Goal: Task Accomplishment & Management: Use online tool/utility

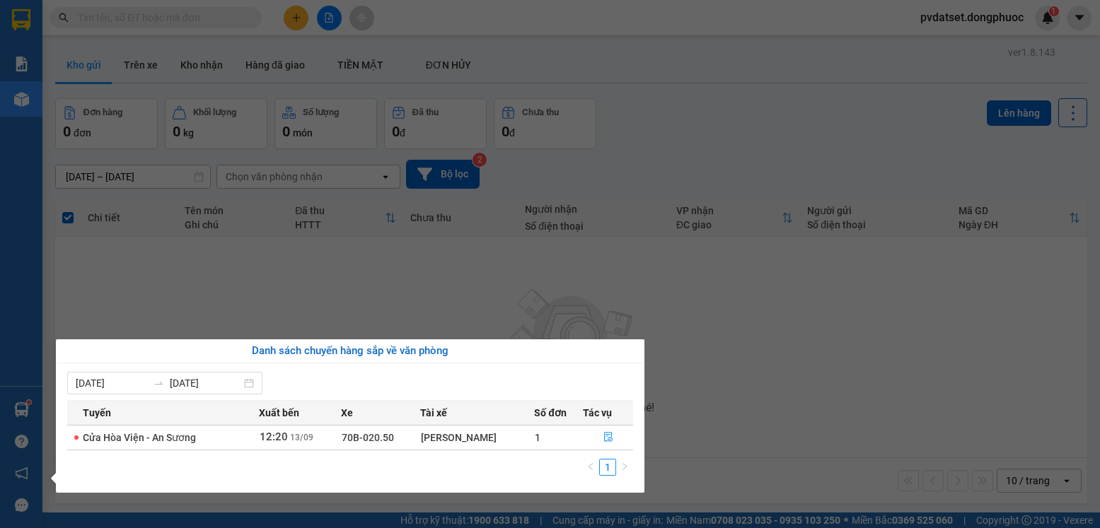
click at [273, 312] on section "Kết quả tìm kiếm ( 0 ) Bộ lọc Ngày tạo đơn gần nhất No Data pvdatset.dongphuoc …" at bounding box center [550, 264] width 1100 height 528
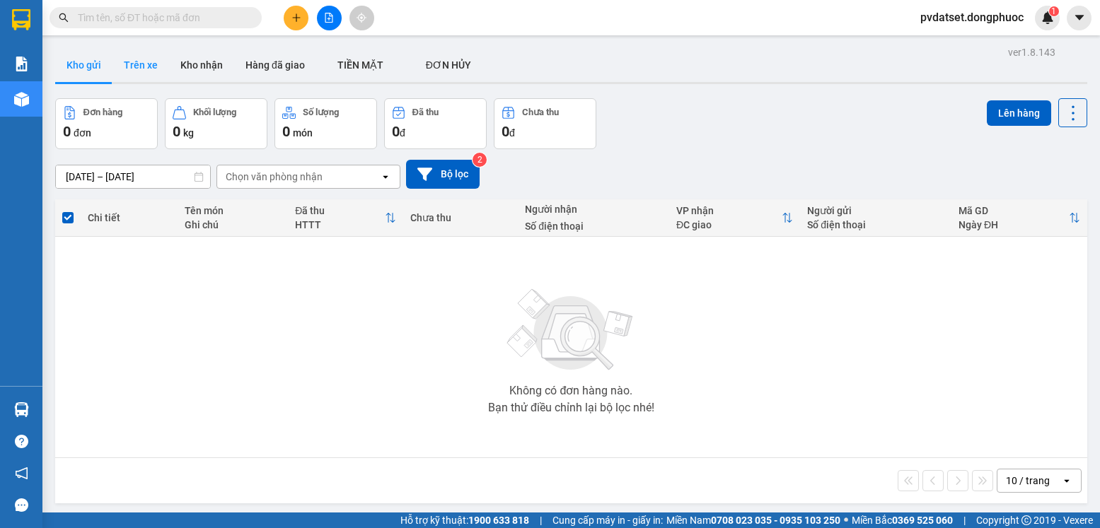
click at [151, 71] on button "Trên xe" at bounding box center [140, 65] width 57 height 34
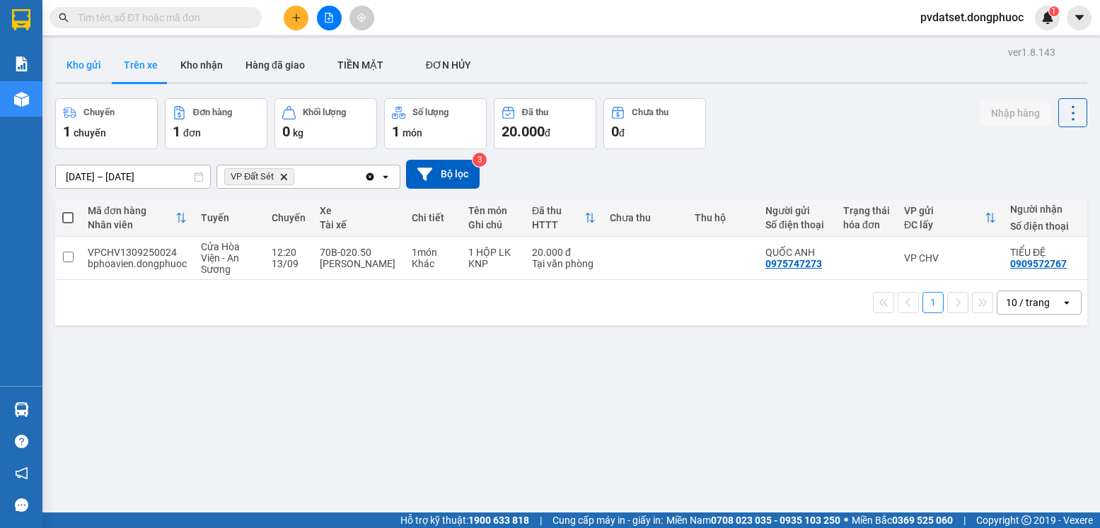
click at [79, 68] on button "Kho gửi" at bounding box center [83, 65] width 57 height 34
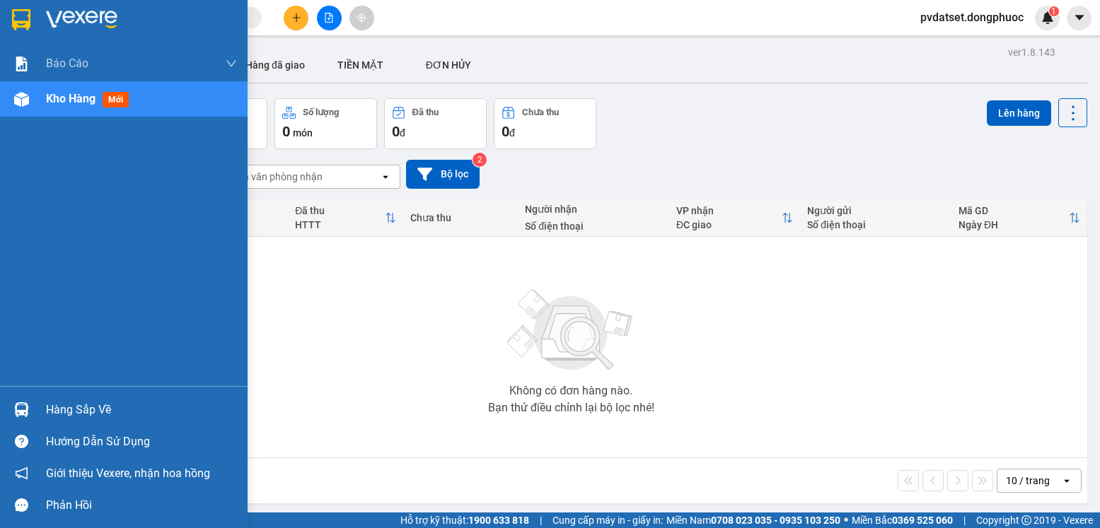
click at [28, 406] on img at bounding box center [21, 409] width 15 height 15
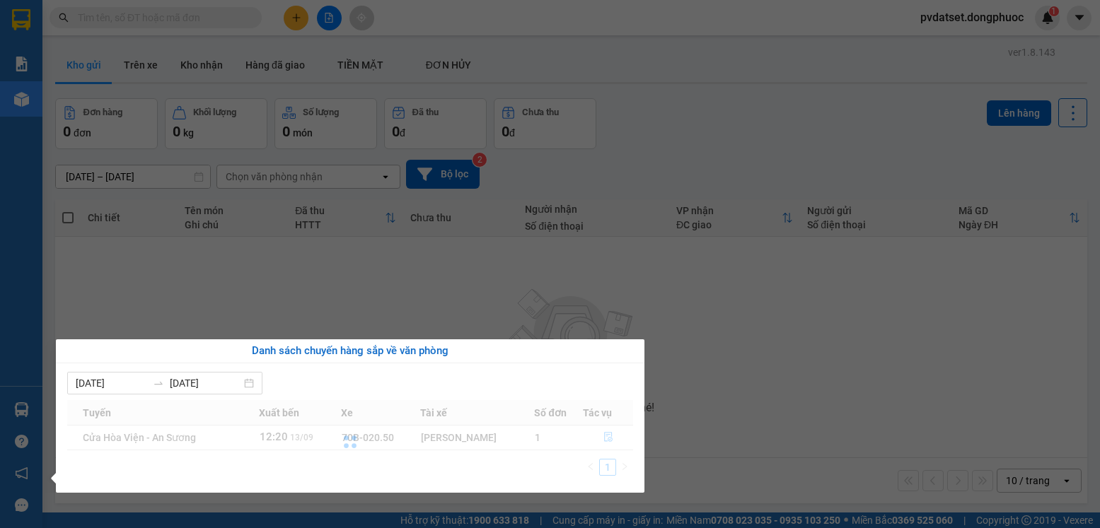
click at [786, 359] on section "Kết quả tìm kiếm ( 0 ) Bộ lọc Ngày tạo đơn gần nhất No Data pvdatset.dongphuoc …" at bounding box center [550, 264] width 1100 height 528
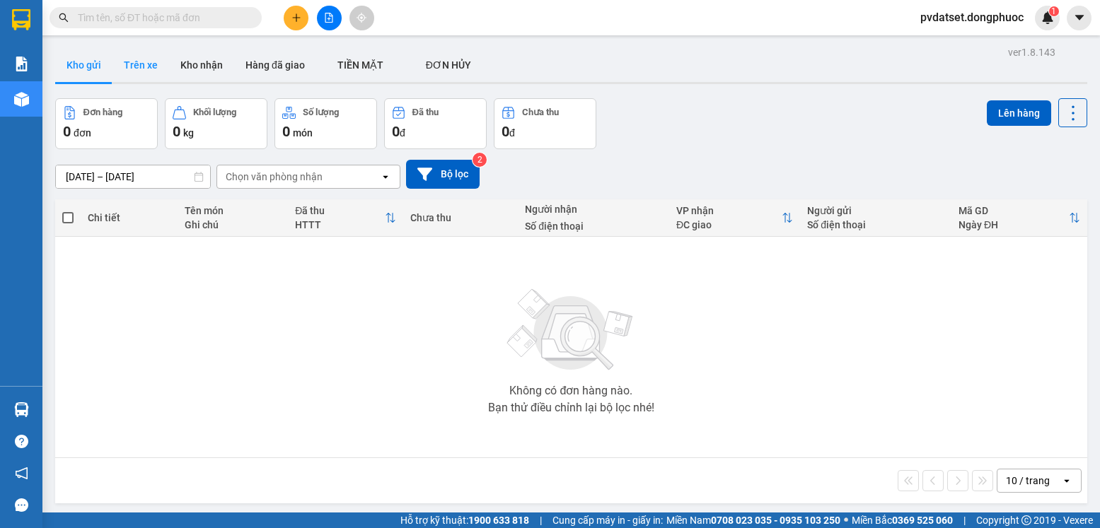
click at [132, 57] on button "Trên xe" at bounding box center [140, 65] width 57 height 34
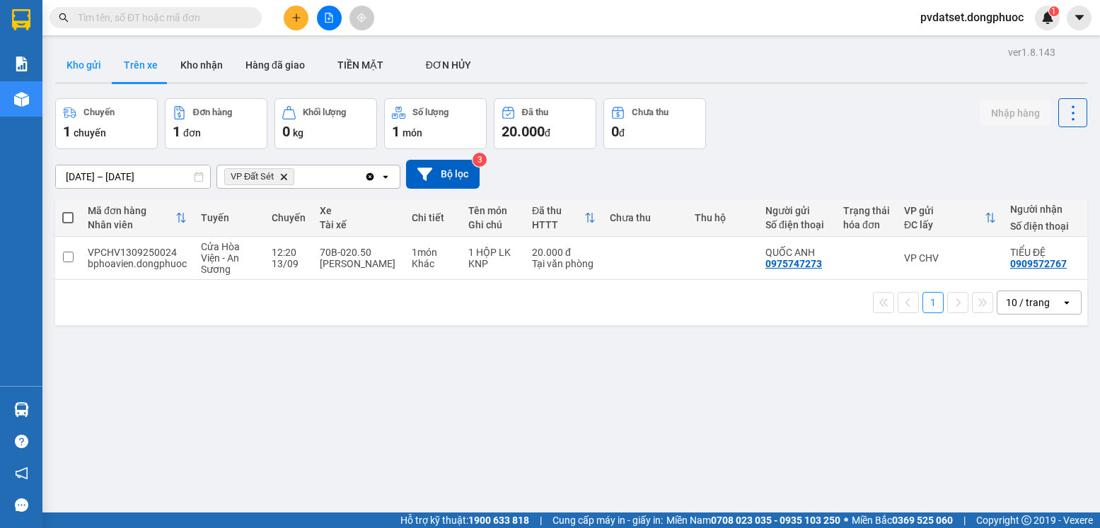
click at [83, 64] on button "Kho gửi" at bounding box center [83, 65] width 57 height 34
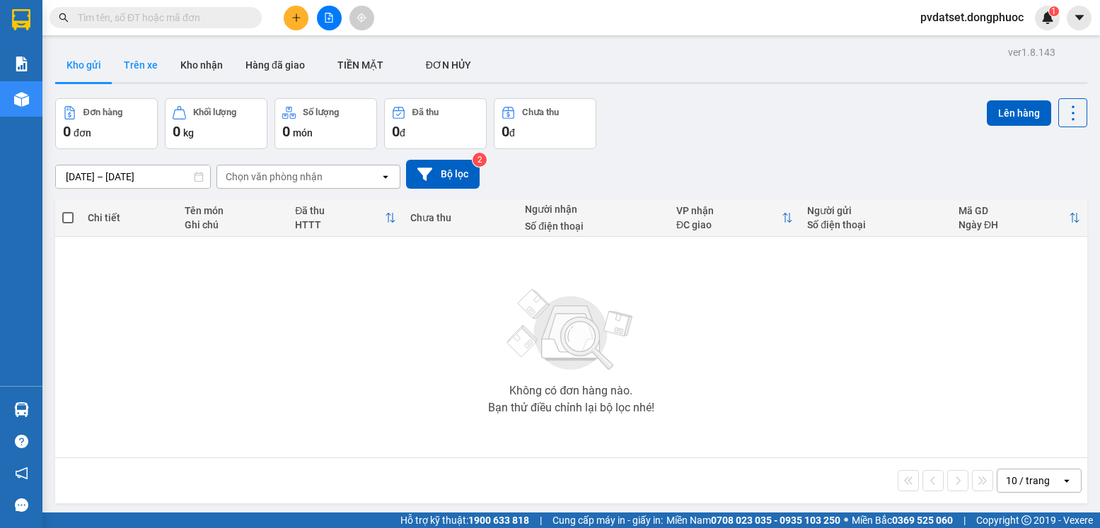
click at [136, 72] on button "Trên xe" at bounding box center [140, 65] width 57 height 34
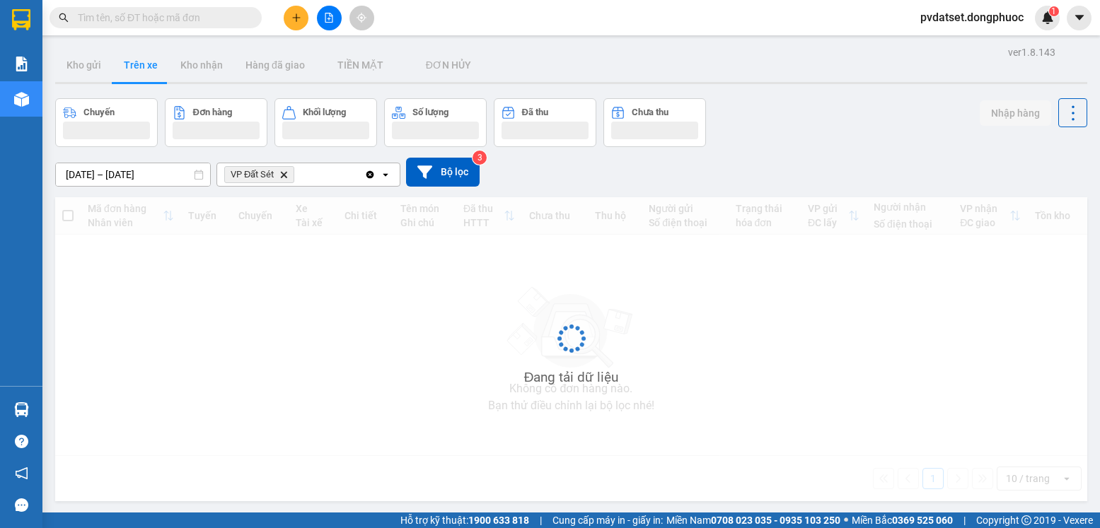
click at [137, 71] on button "Trên xe" at bounding box center [140, 65] width 57 height 34
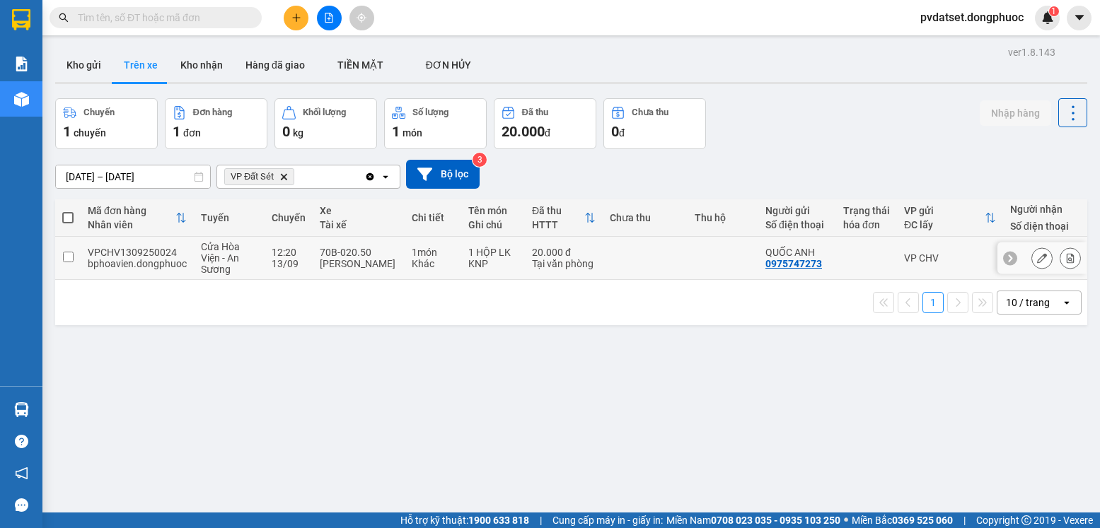
click at [666, 259] on td at bounding box center [645, 258] width 85 height 43
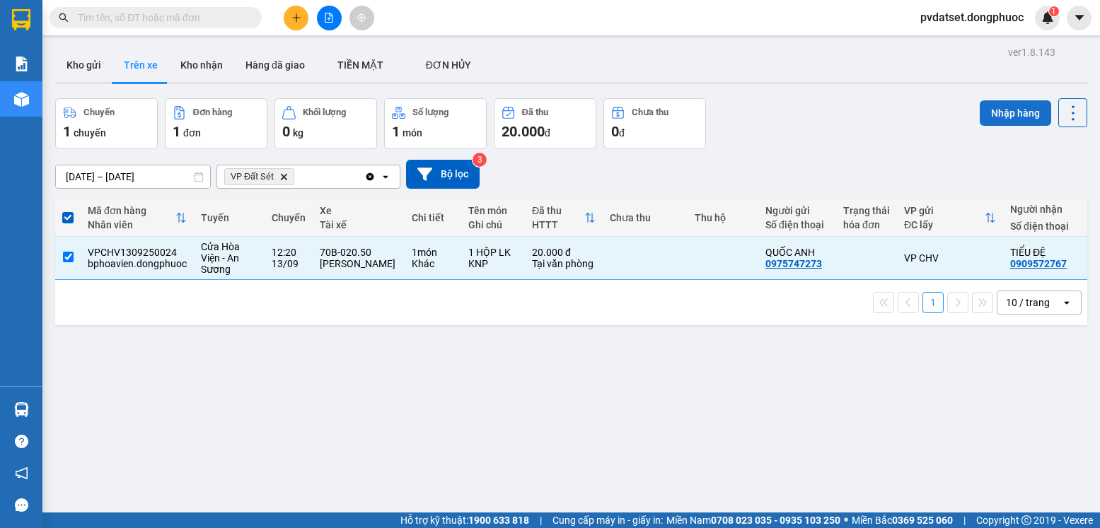
click at [990, 116] on button "Nhập hàng" at bounding box center [1015, 112] width 71 height 25
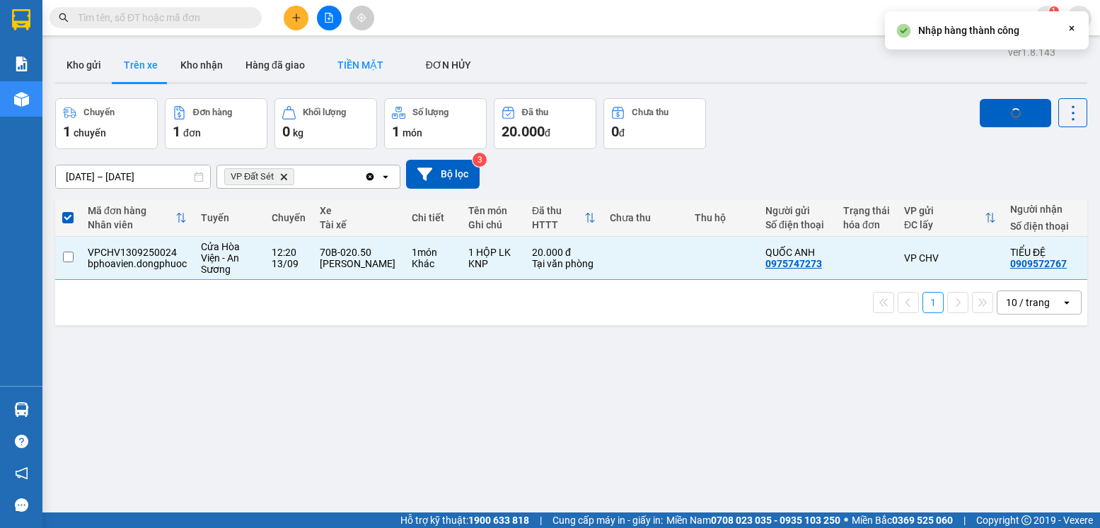
checkbox input "false"
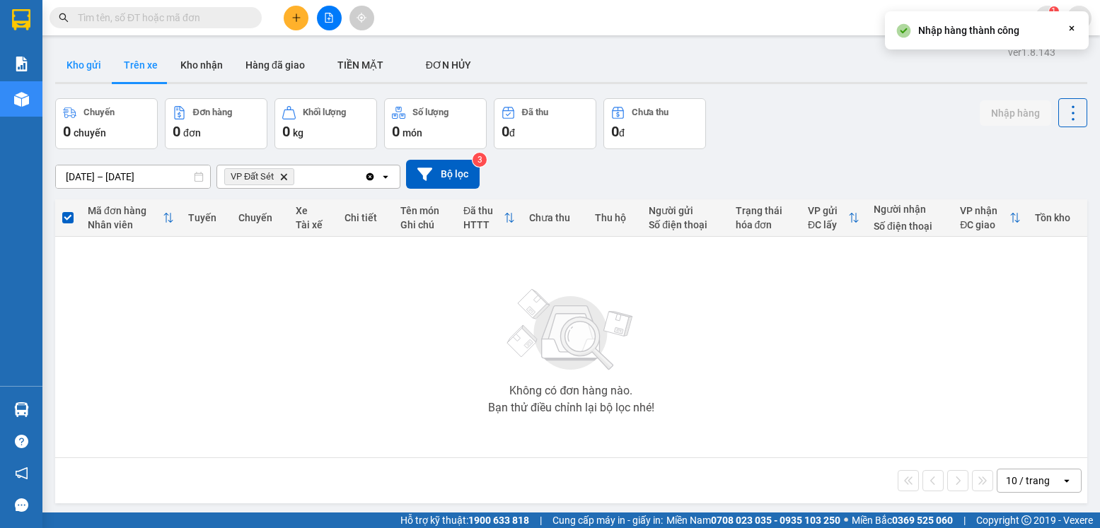
click at [94, 69] on button "Kho gửi" at bounding box center [83, 65] width 57 height 34
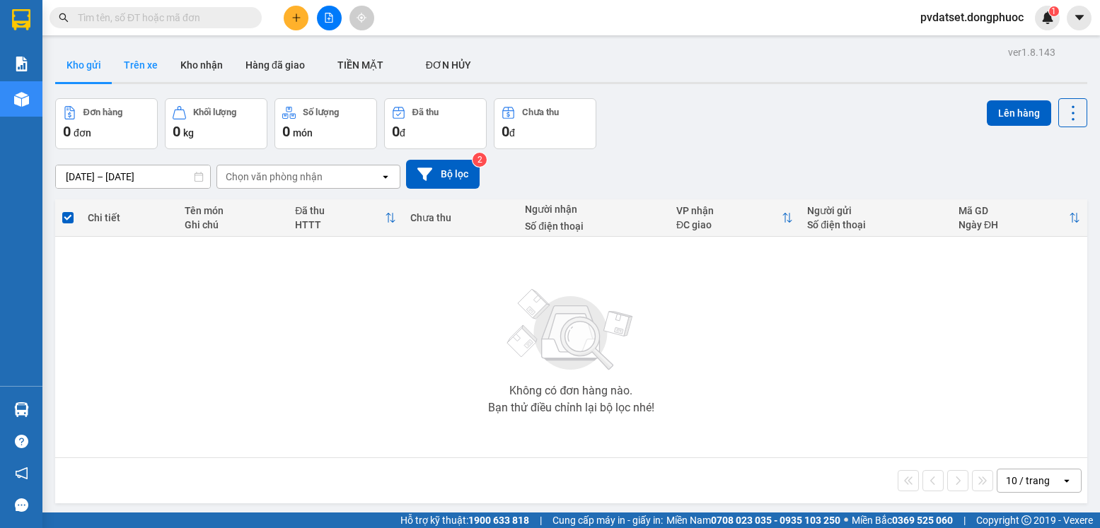
click at [129, 74] on button "Trên xe" at bounding box center [140, 65] width 57 height 34
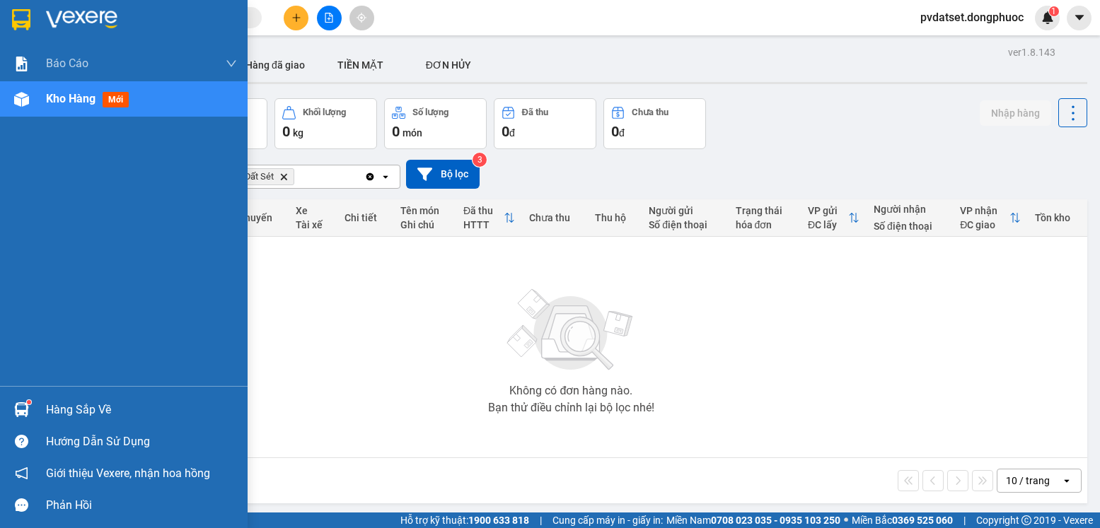
click at [44, 407] on div "Hàng sắp về" at bounding box center [124, 410] width 248 height 32
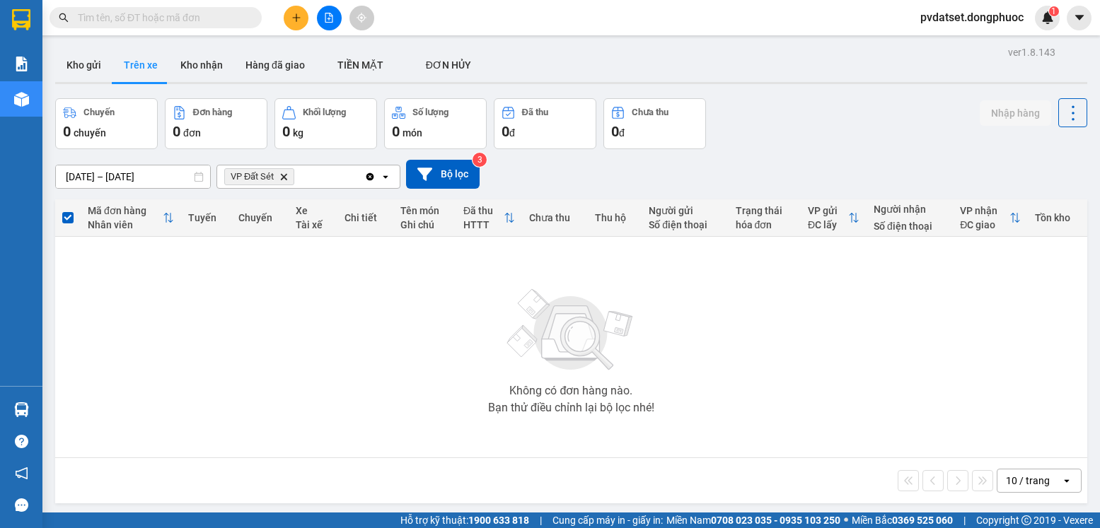
click at [318, 304] on section "Kết quả tìm kiếm ( 0 ) Bộ lọc Ngày tạo đơn gần nhất No Data pvdatset.dongphuoc …" at bounding box center [550, 264] width 1100 height 528
click at [196, 72] on button "Kho nhận" at bounding box center [201, 65] width 65 height 34
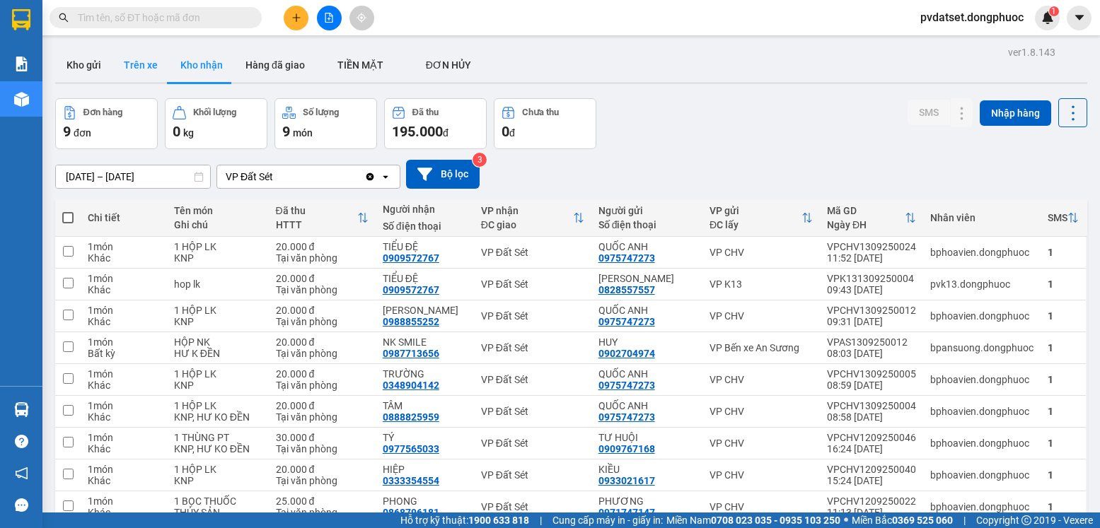
click at [144, 73] on button "Trên xe" at bounding box center [140, 65] width 57 height 34
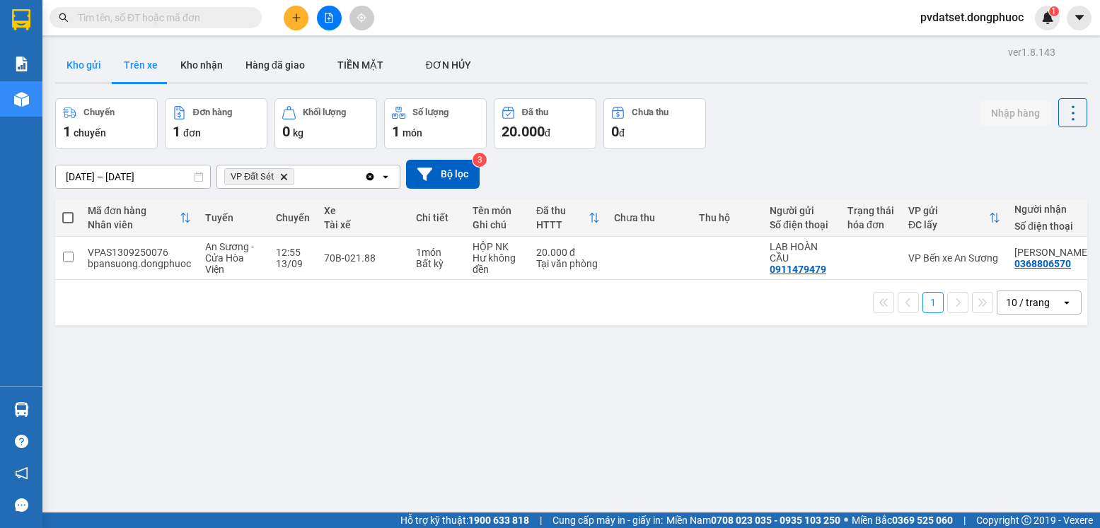
click at [89, 71] on button "Kho gửi" at bounding box center [83, 65] width 57 height 34
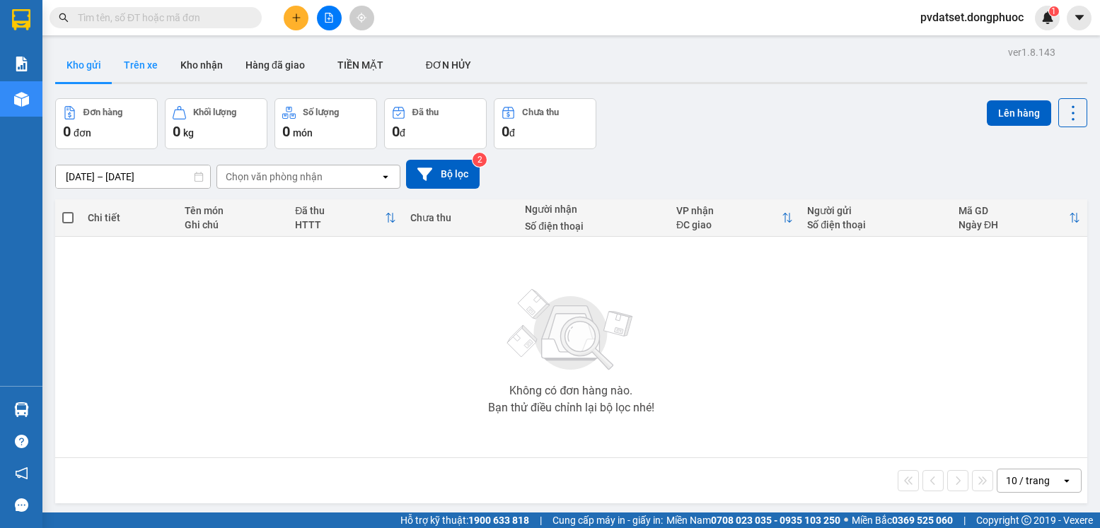
click at [139, 62] on button "Trên xe" at bounding box center [140, 65] width 57 height 34
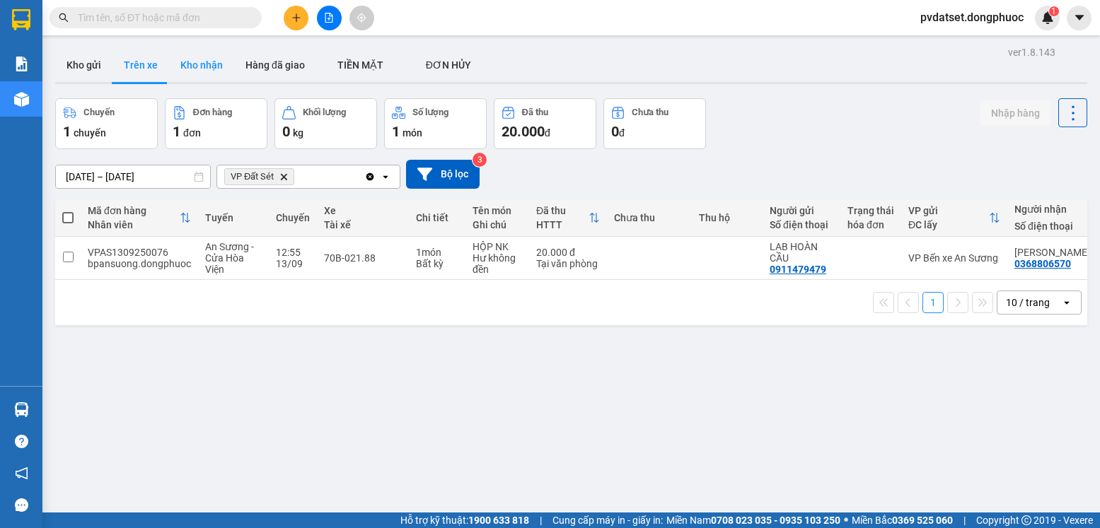
click at [183, 64] on button "Kho nhận" at bounding box center [201, 65] width 65 height 34
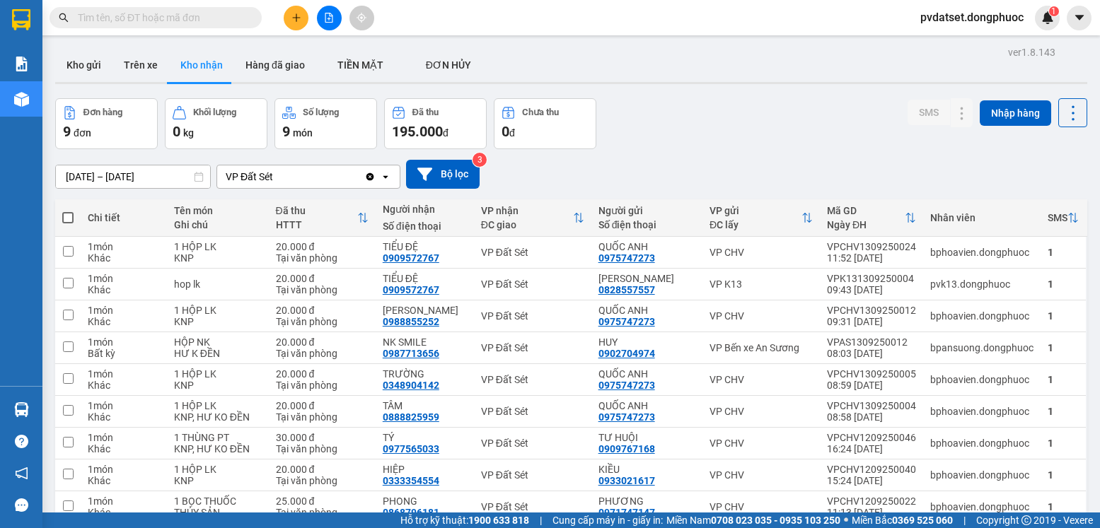
click at [155, 18] on input "text" at bounding box center [161, 18] width 167 height 16
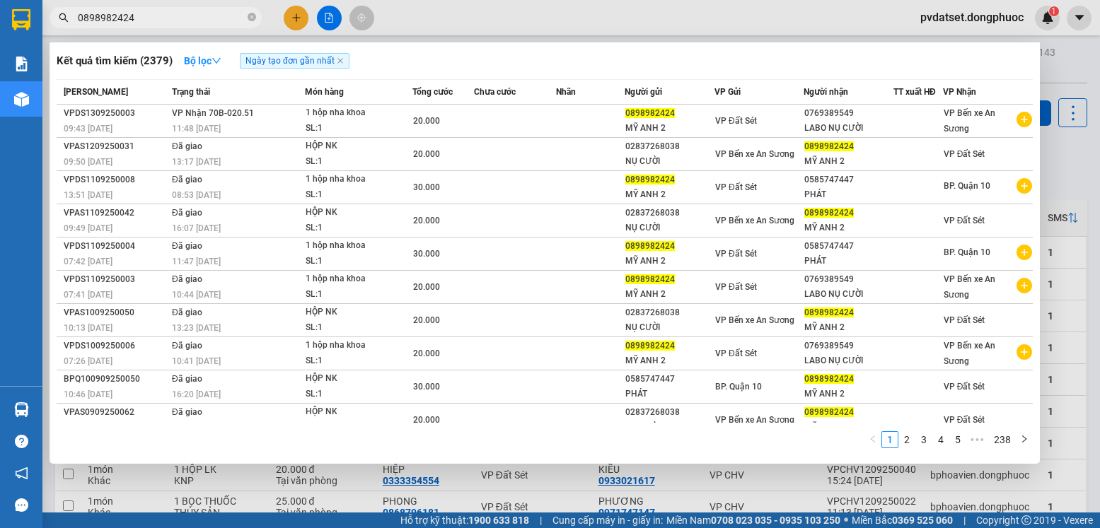
type input "0898982424"
click at [1064, 120] on div at bounding box center [550, 264] width 1100 height 528
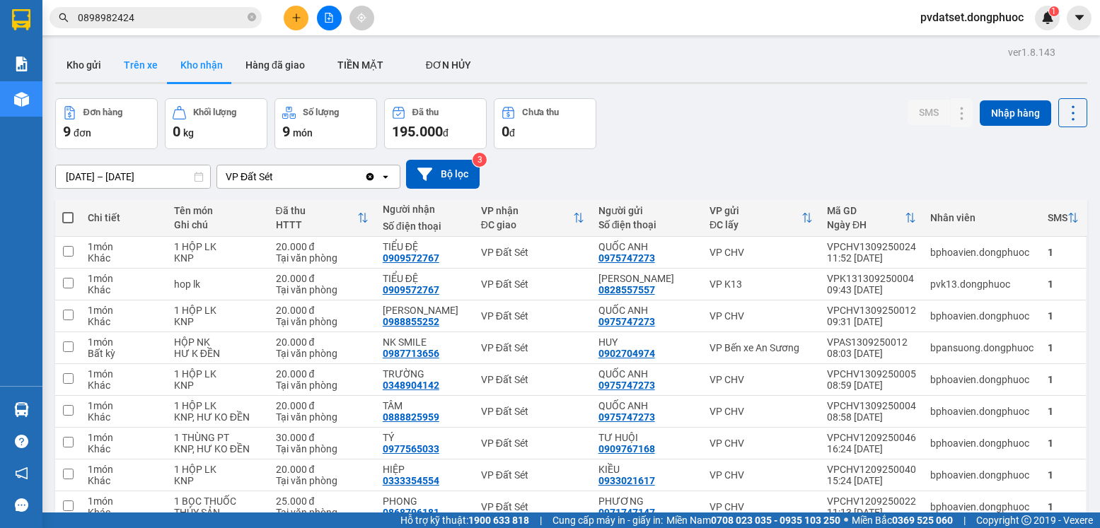
click at [132, 66] on button "Trên xe" at bounding box center [140, 65] width 57 height 34
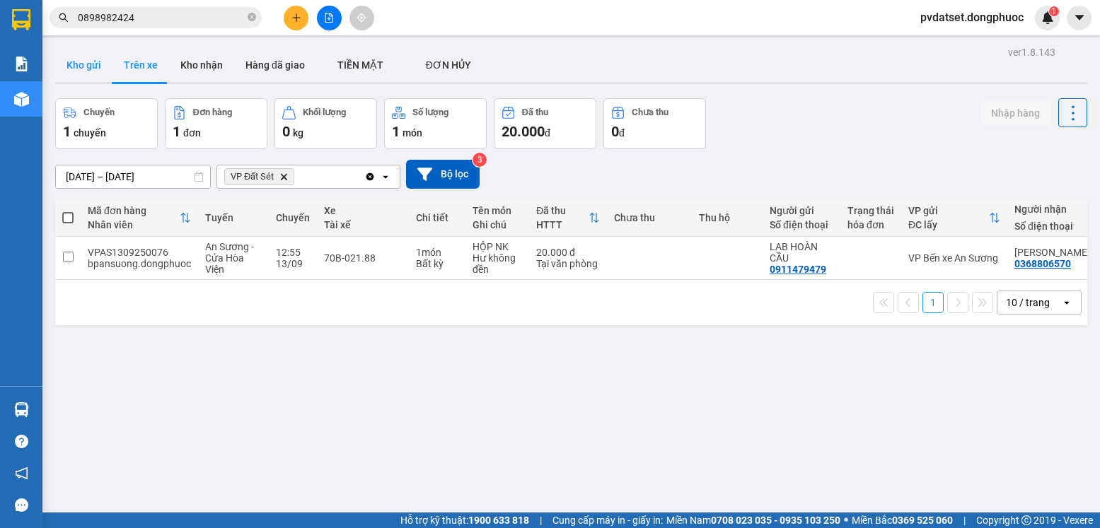
click at [83, 65] on button "Kho gửi" at bounding box center [83, 65] width 57 height 34
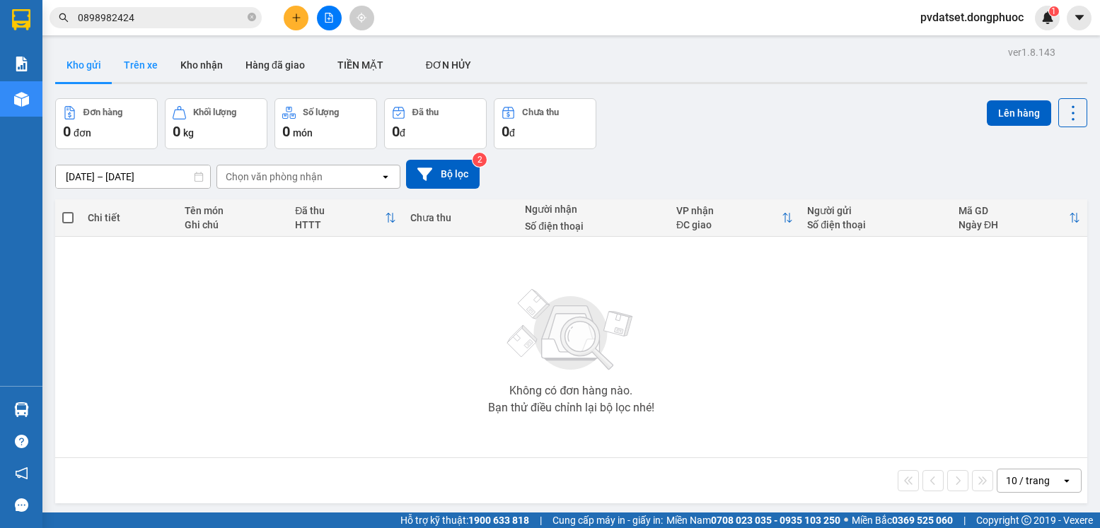
click at [133, 60] on button "Trên xe" at bounding box center [140, 65] width 57 height 34
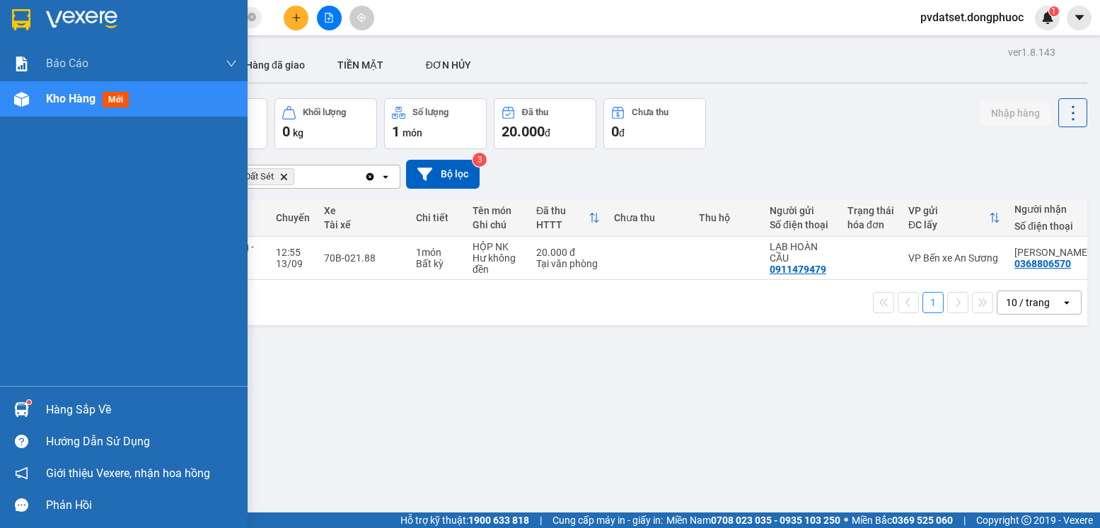
click at [34, 410] on div "Hàng sắp về" at bounding box center [124, 410] width 248 height 32
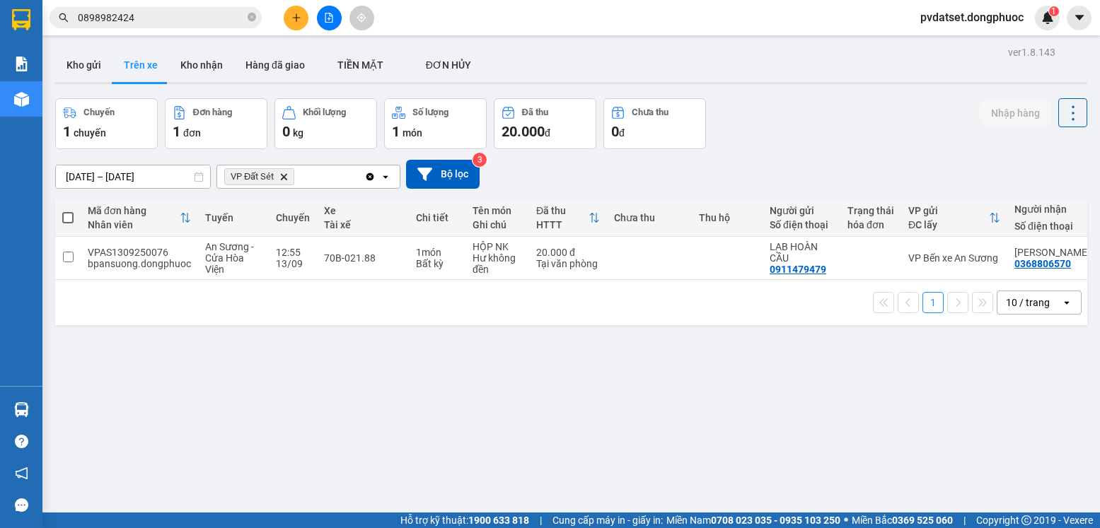
click at [720, 414] on section "Kết quả tìm kiếm ( 2379 ) Bộ lọc Ngày tạo đơn gần nhất Mã ĐH Trạng thái Món hàn…" at bounding box center [550, 264] width 1100 height 528
click at [102, 69] on button "Kho gửi" at bounding box center [83, 65] width 57 height 34
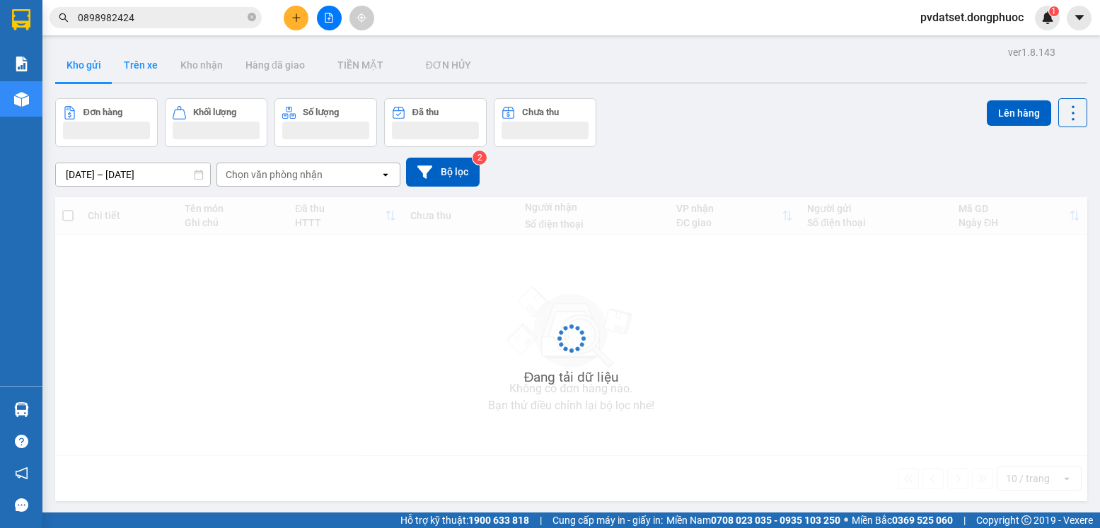
click at [144, 62] on button "Trên xe" at bounding box center [140, 65] width 57 height 34
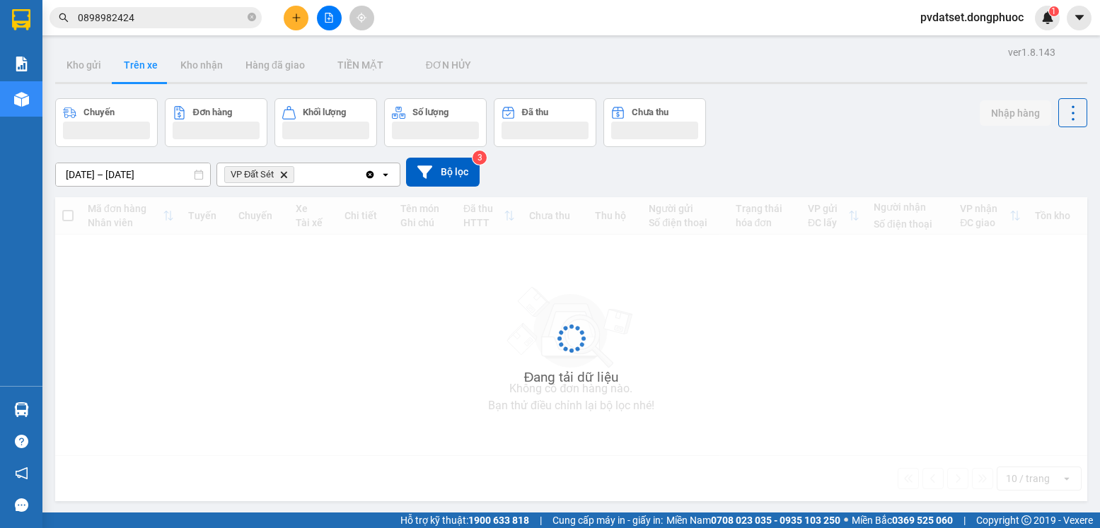
click at [144, 62] on button "Trên xe" at bounding box center [140, 65] width 57 height 34
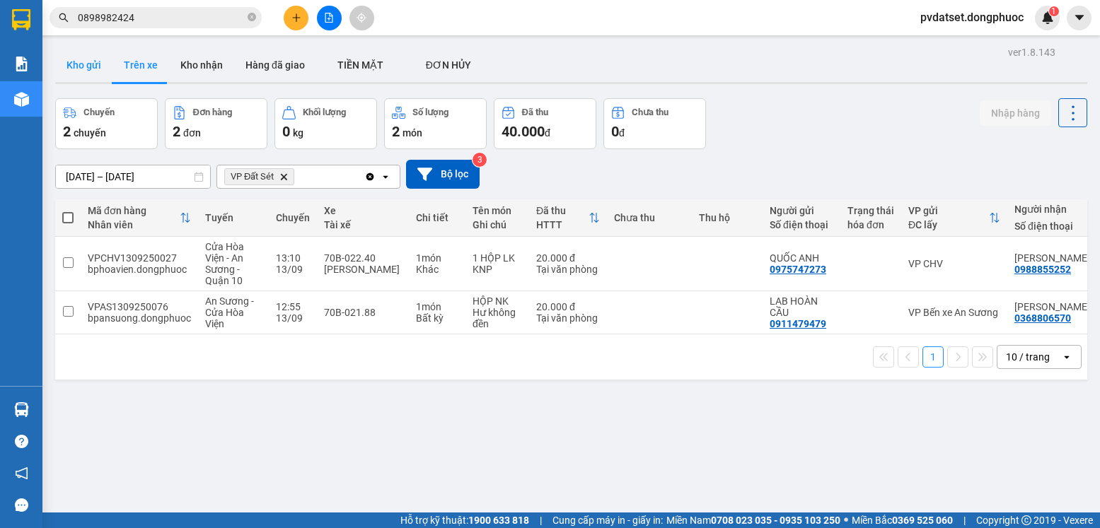
drag, startPoint x: 79, startPoint y: 75, endPoint x: 86, endPoint y: 75, distance: 7.8
click at [79, 75] on button "Kho gửi" at bounding box center [83, 65] width 57 height 34
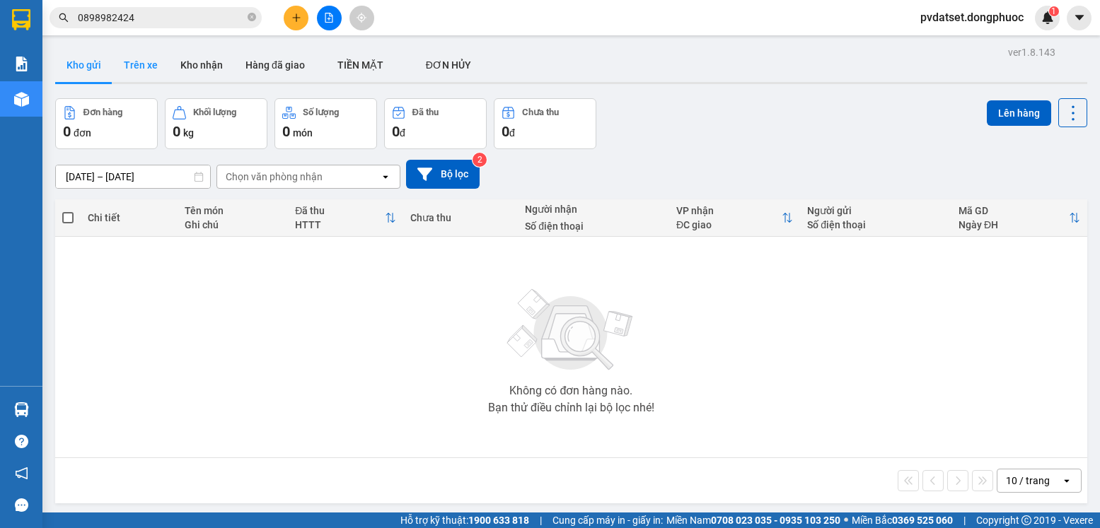
click at [133, 70] on button "Trên xe" at bounding box center [140, 65] width 57 height 34
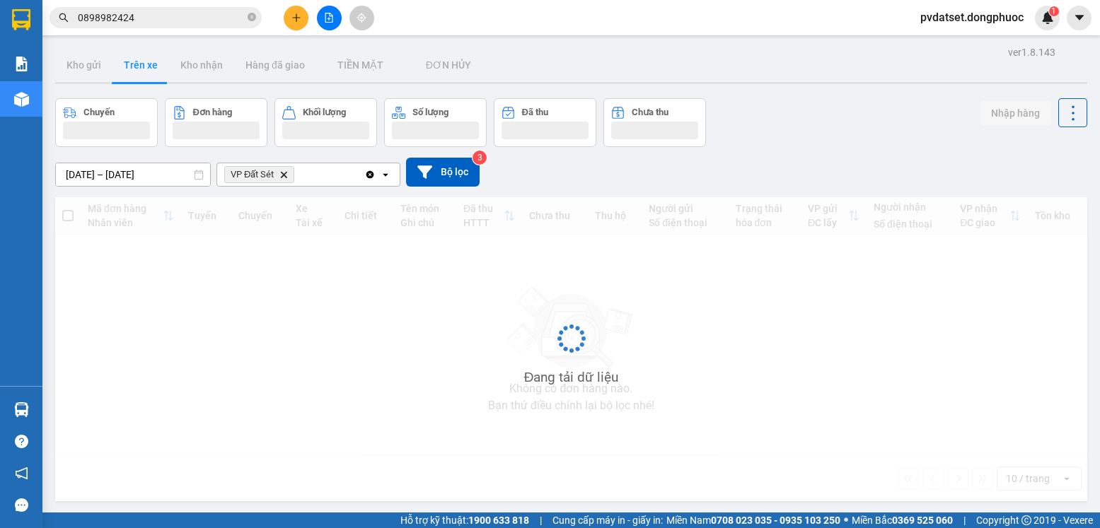
click at [137, 69] on button "Trên xe" at bounding box center [140, 65] width 57 height 34
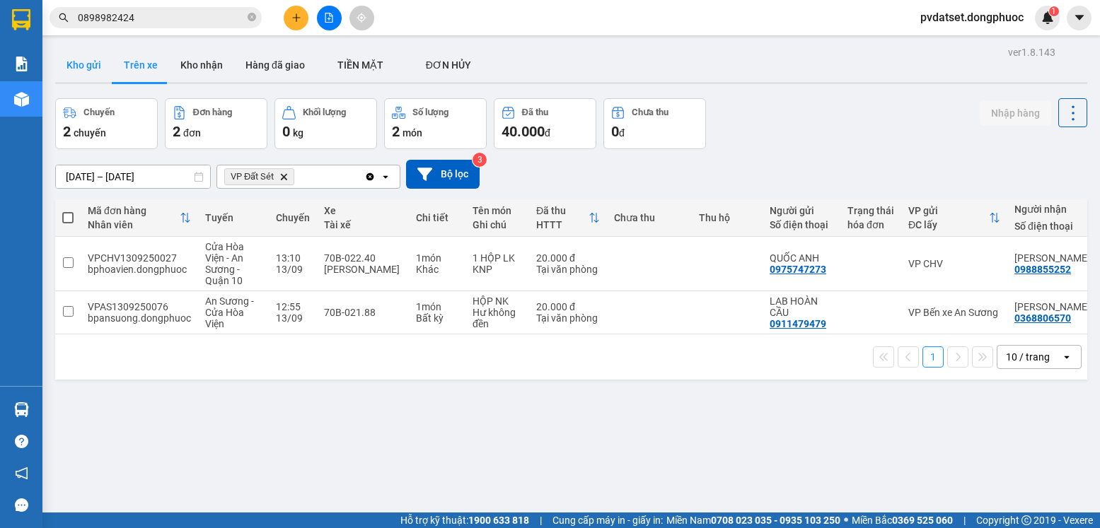
click at [86, 66] on button "Kho gửi" at bounding box center [83, 65] width 57 height 34
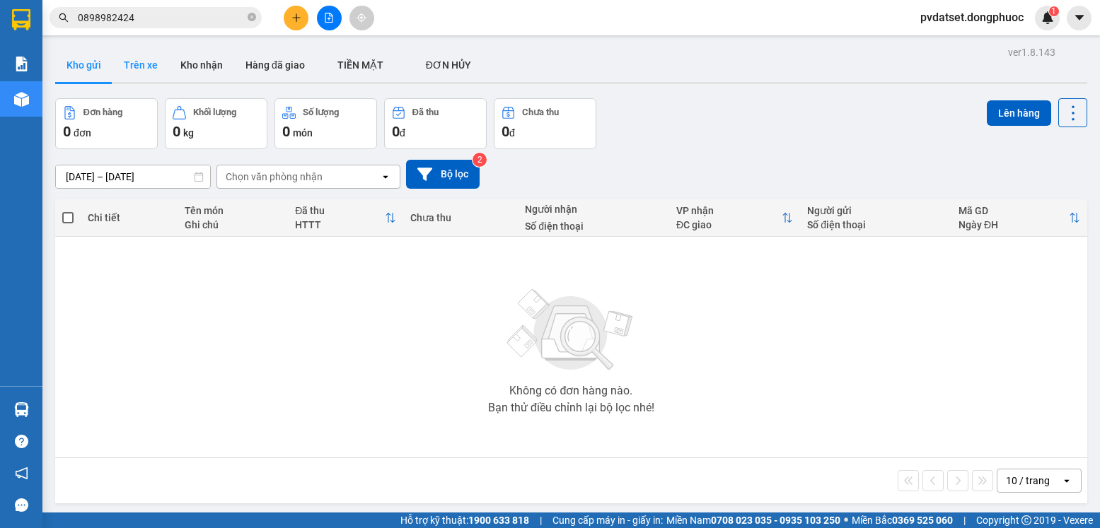
click at [139, 61] on button "Trên xe" at bounding box center [140, 65] width 57 height 34
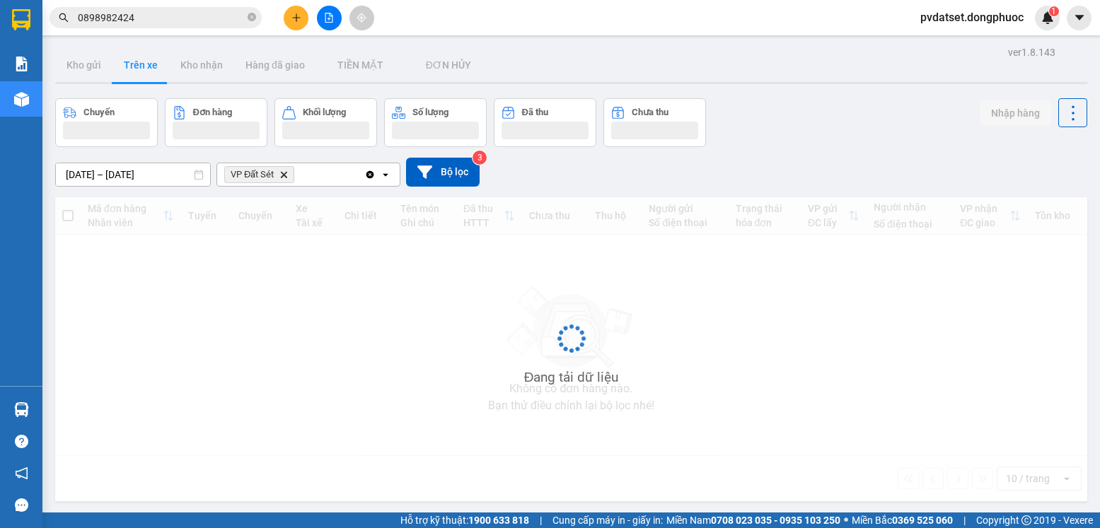
drag, startPoint x: 139, startPoint y: 61, endPoint x: 175, endPoint y: 109, distance: 59.7
click at [139, 62] on button "Trên xe" at bounding box center [140, 65] width 57 height 34
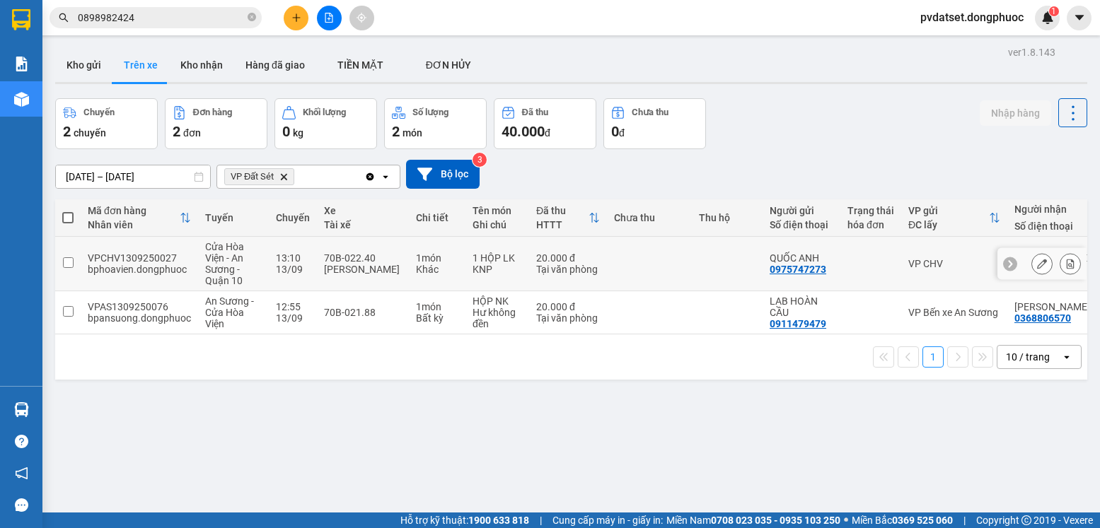
drag, startPoint x: 412, startPoint y: 259, endPoint x: 427, endPoint y: 258, distance: 15.6
click at [412, 260] on td "1 món Khác" at bounding box center [437, 264] width 57 height 54
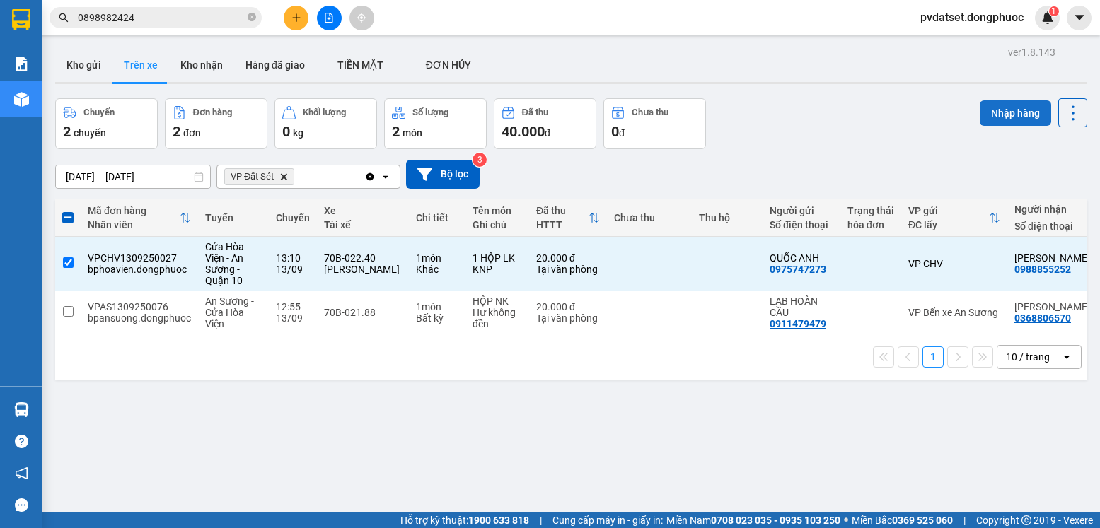
click at [1019, 121] on button "Nhập hàng" at bounding box center [1015, 112] width 71 height 25
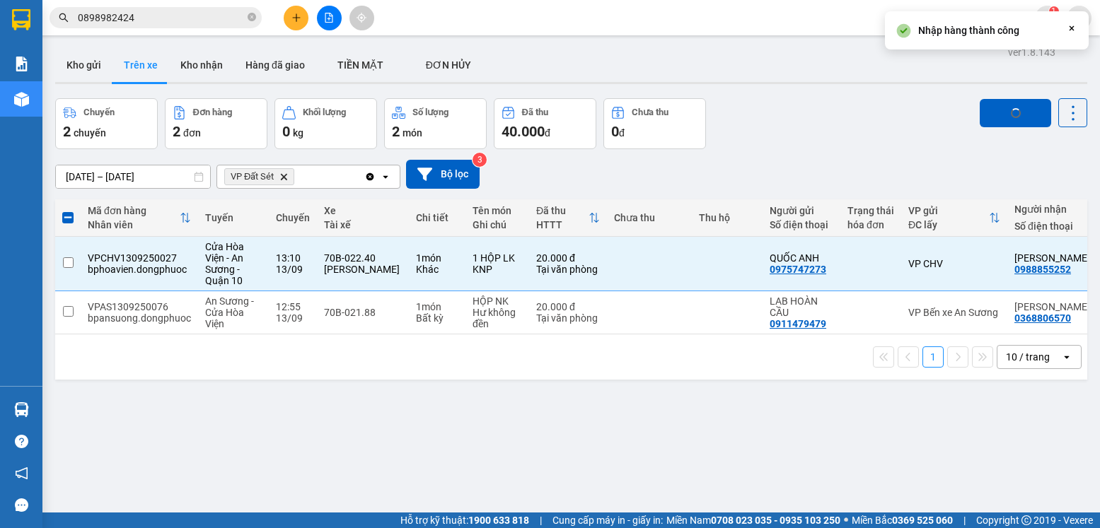
checkbox input "false"
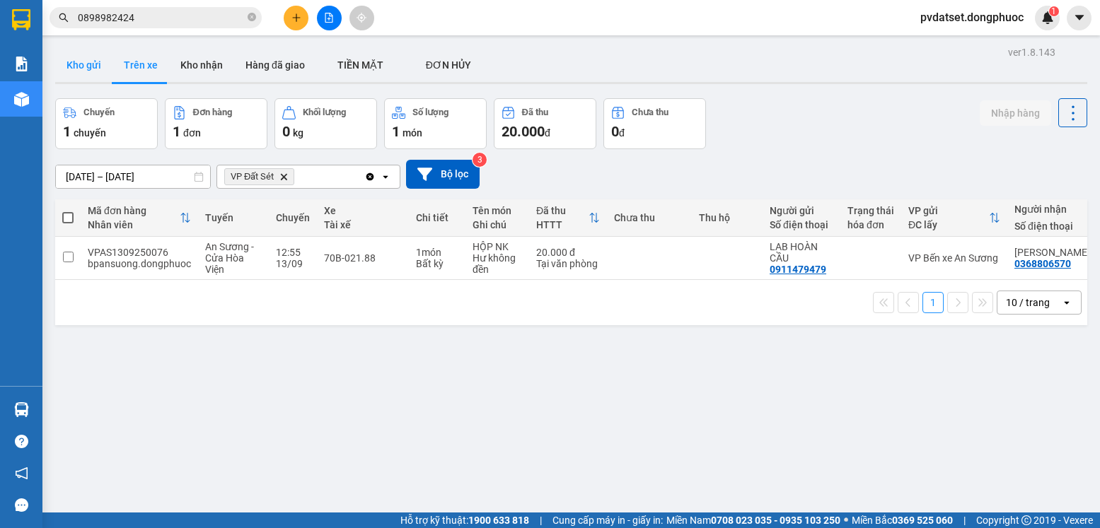
click at [80, 63] on button "Kho gửi" at bounding box center [83, 65] width 57 height 34
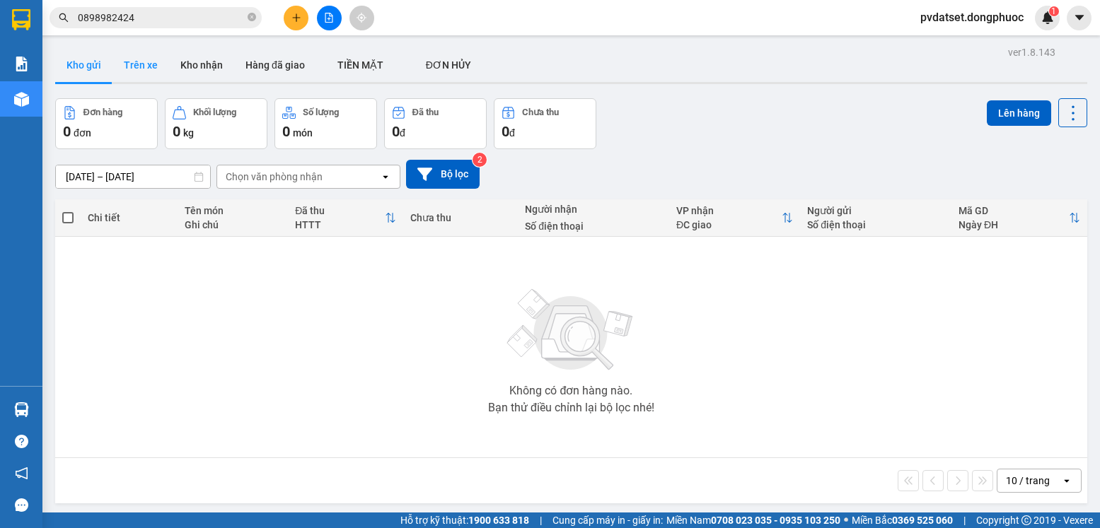
click at [134, 63] on button "Trên xe" at bounding box center [140, 65] width 57 height 34
